Goal: Check status: Check status

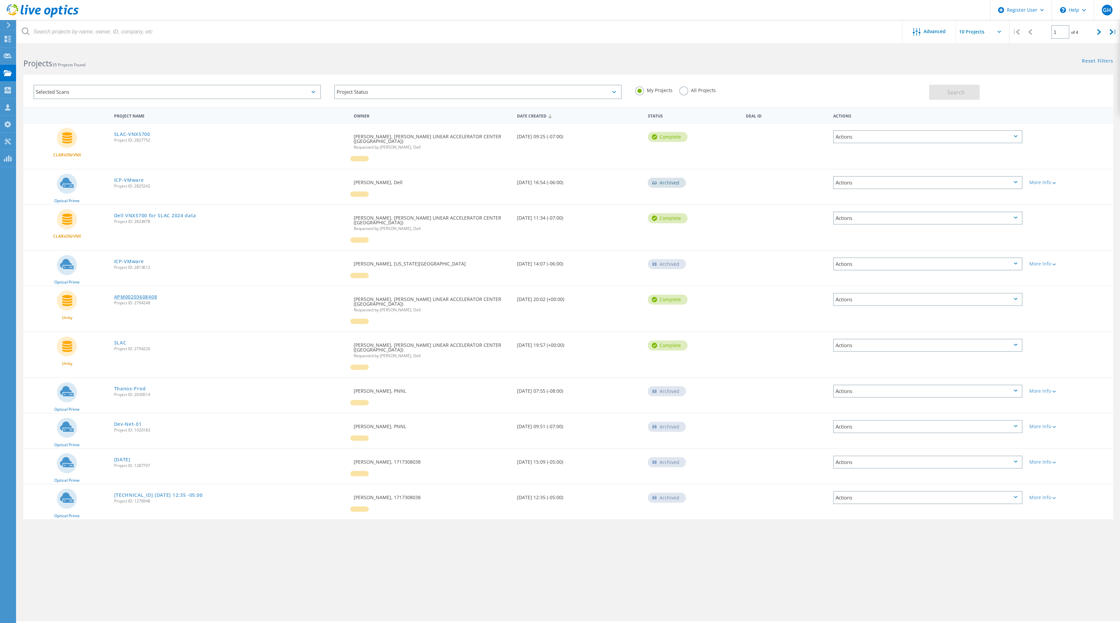
click at [139, 294] on link "APM00203608408" at bounding box center [135, 296] width 43 height 5
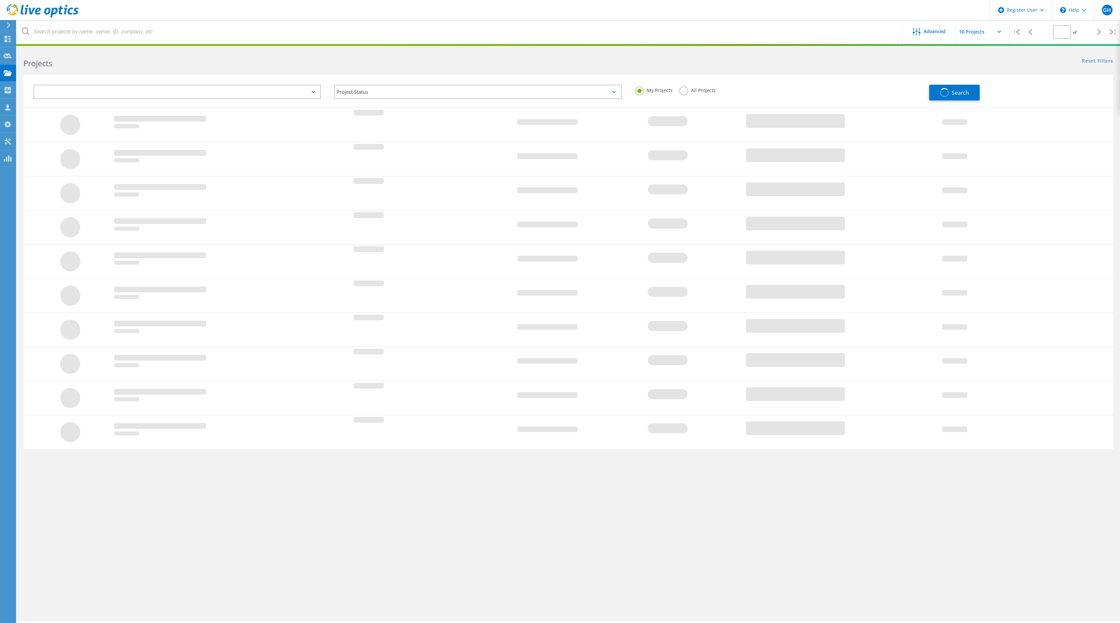
type input "1"
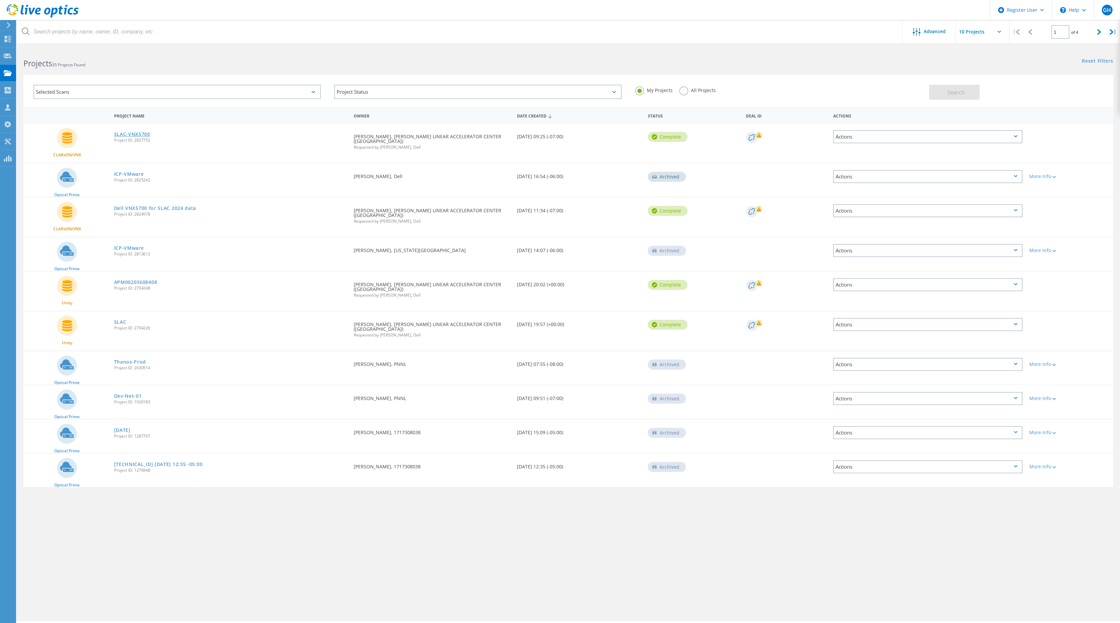
click at [136, 135] on link "SLAC-VNX5700" at bounding box center [132, 134] width 36 height 5
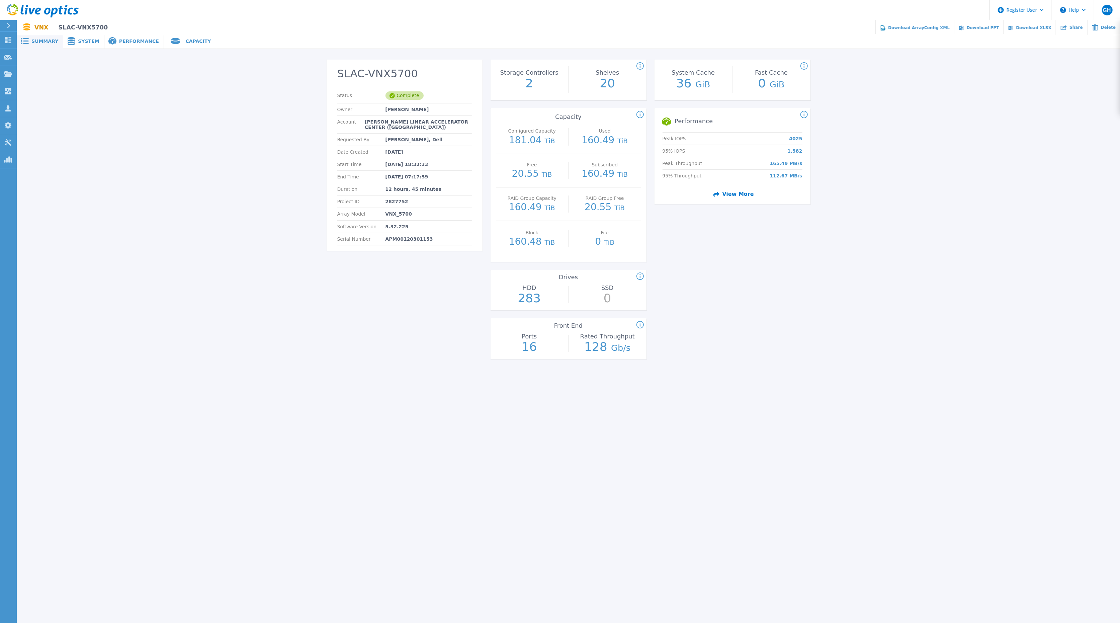
click at [731, 193] on span "View More" at bounding box center [732, 194] width 43 height 12
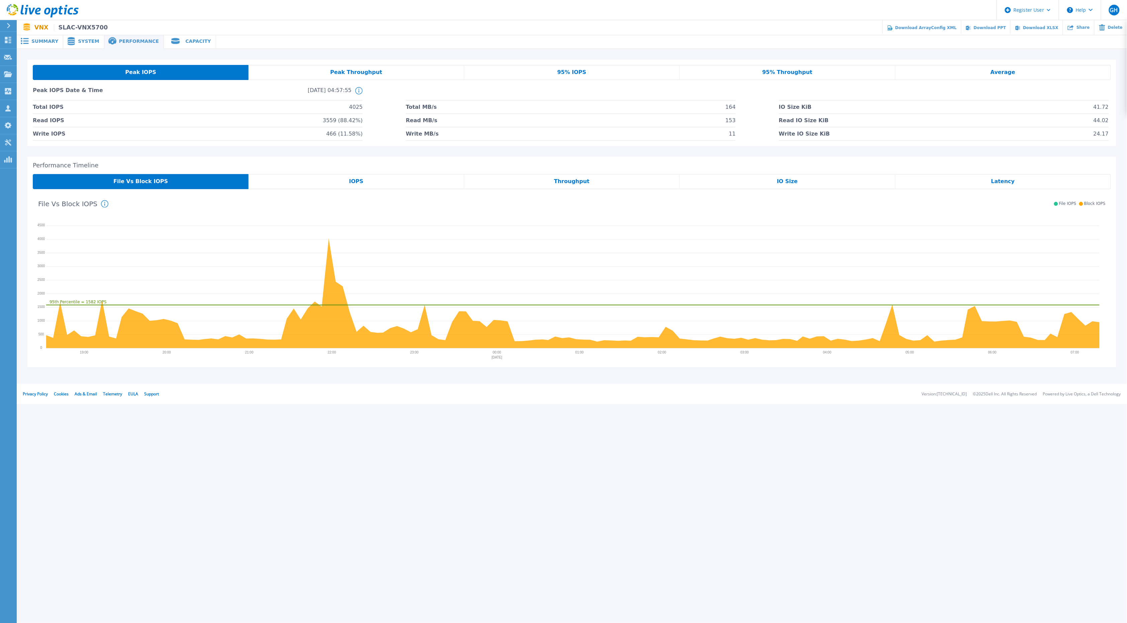
click at [44, 39] on span "Summary" at bounding box center [44, 41] width 27 height 5
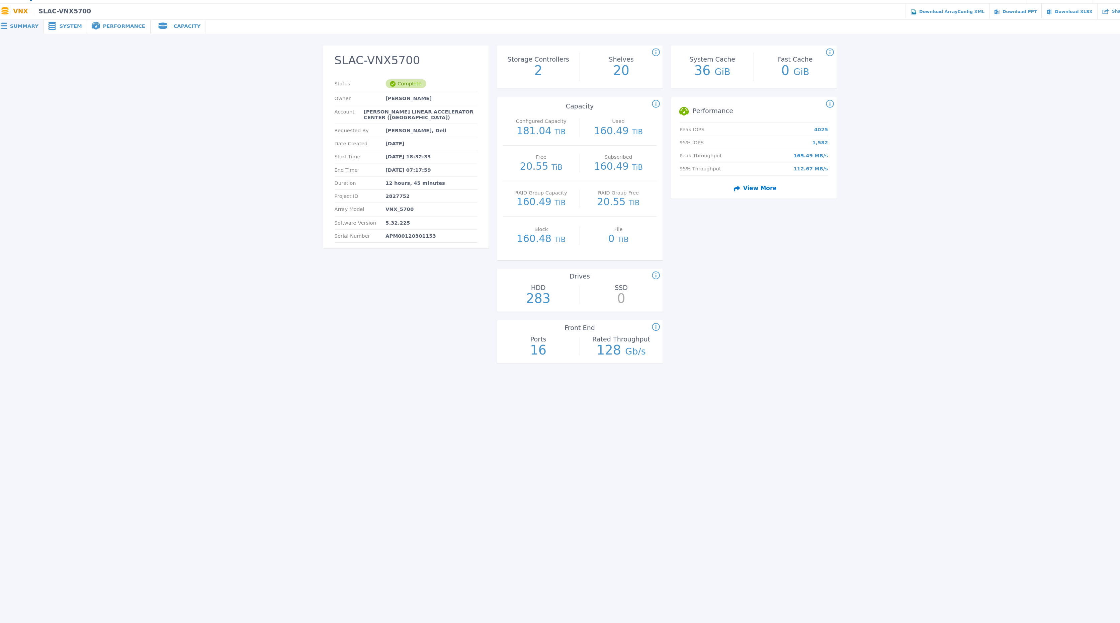
click at [738, 192] on span "View More" at bounding box center [732, 194] width 43 height 12
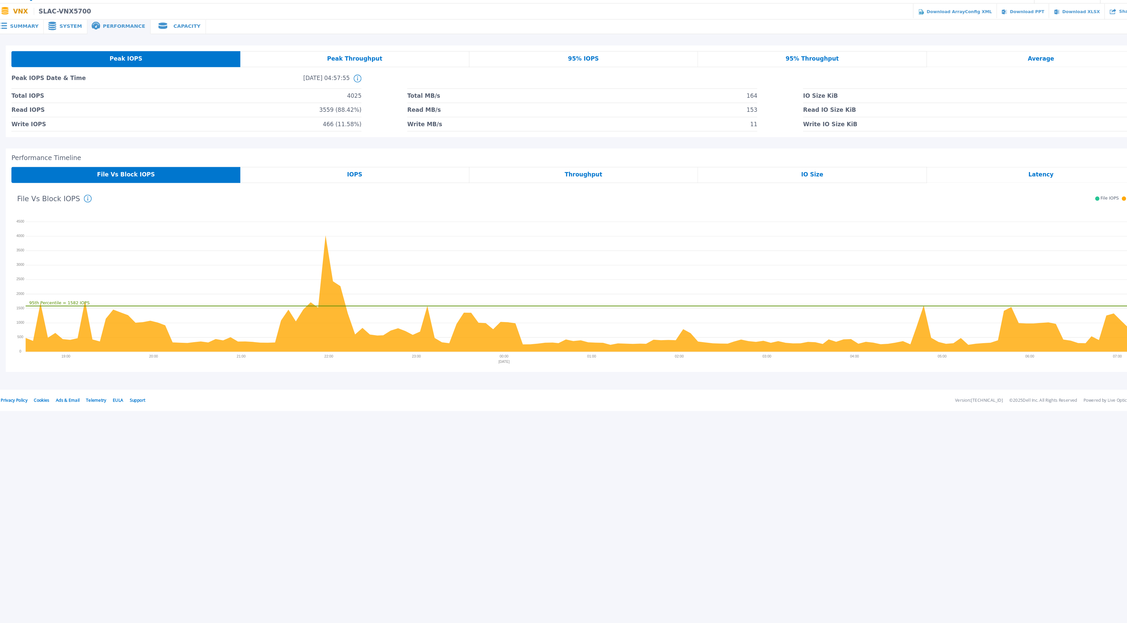
click at [381, 177] on div "IOPS" at bounding box center [356, 181] width 215 height 15
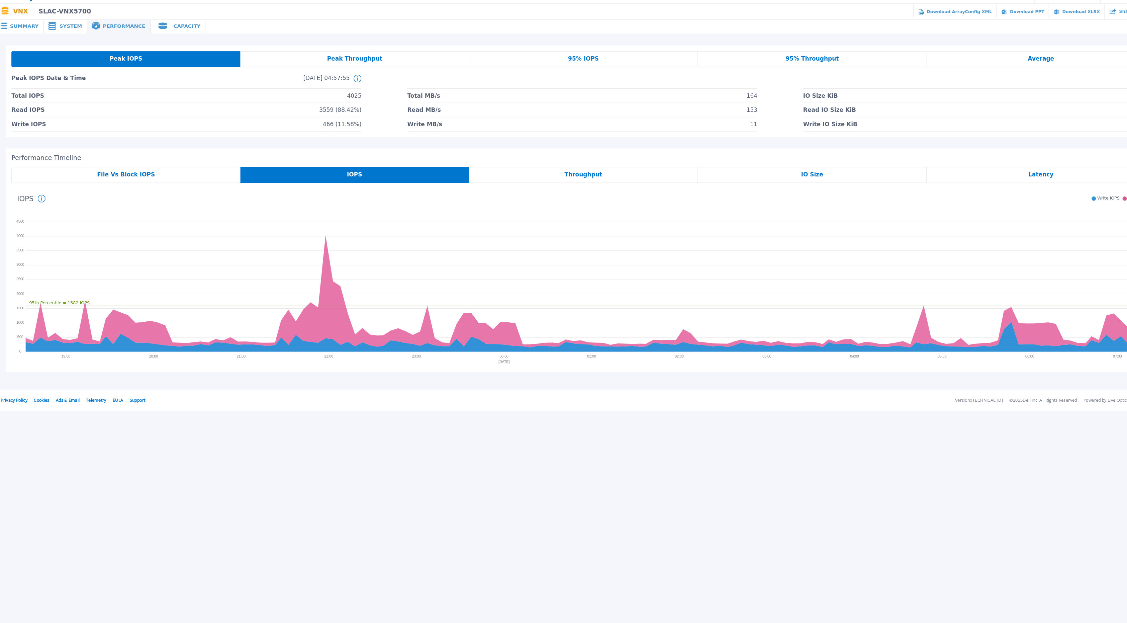
click at [773, 182] on div "IO Size" at bounding box center [788, 181] width 216 height 15
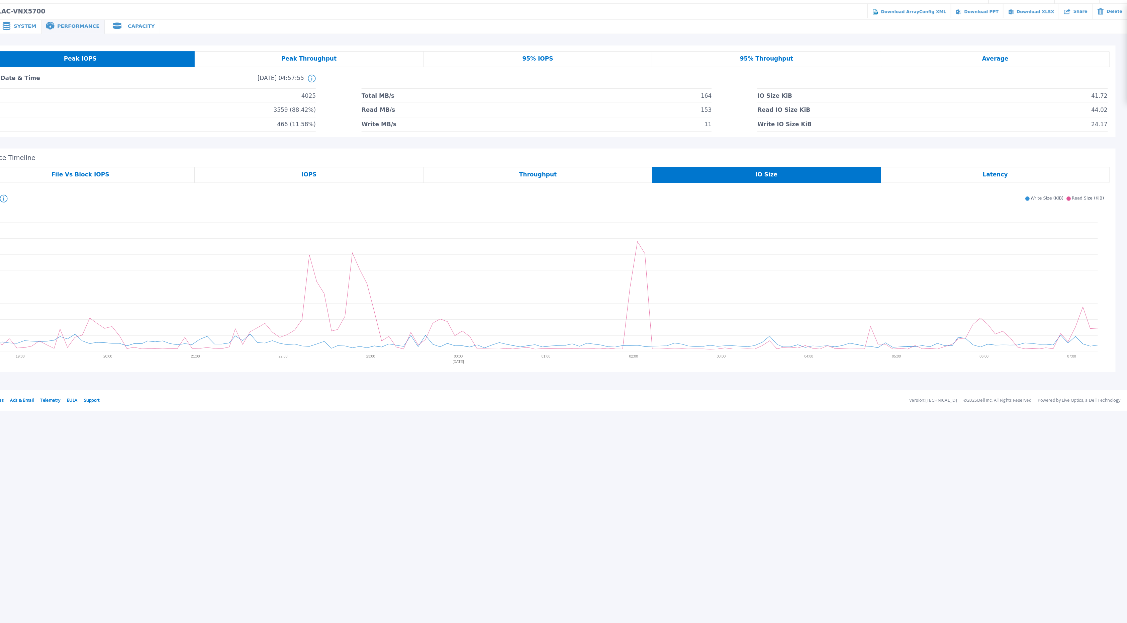
click at [967, 73] on div "Average" at bounding box center [1003, 72] width 215 height 15
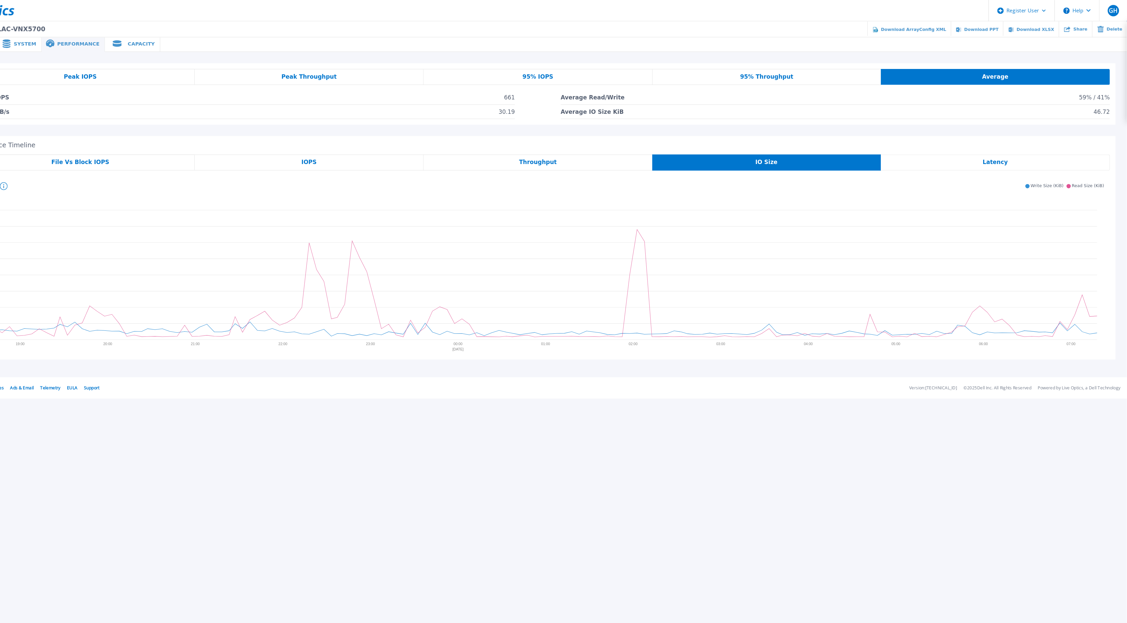
click at [175, 72] on div "Peak IOPS" at bounding box center [141, 72] width 216 height 15
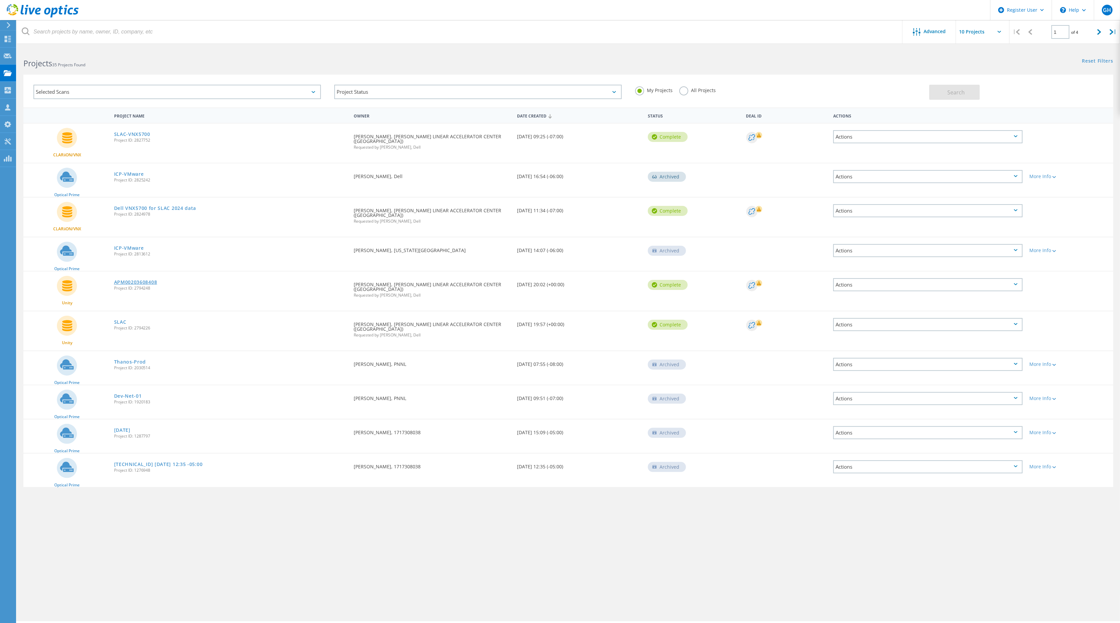
click at [139, 280] on link "APM00203608408" at bounding box center [135, 282] width 43 height 5
